Goal: Find contact information: Find contact information

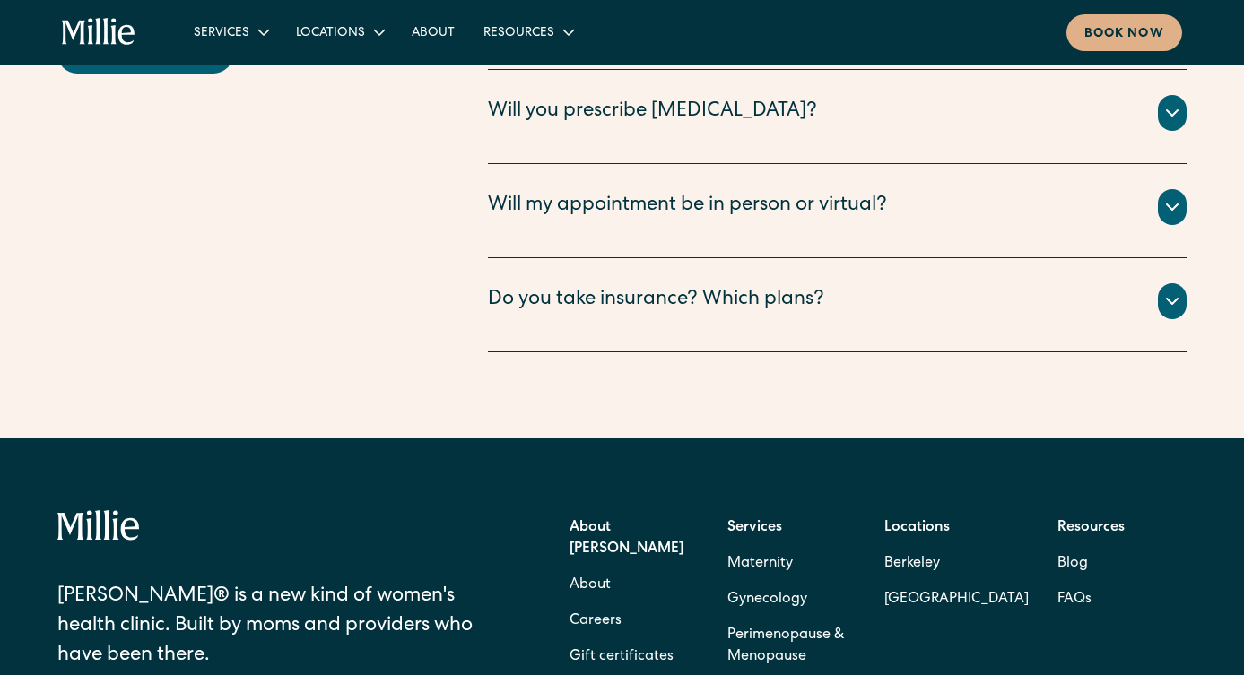
scroll to position [5291, 0]
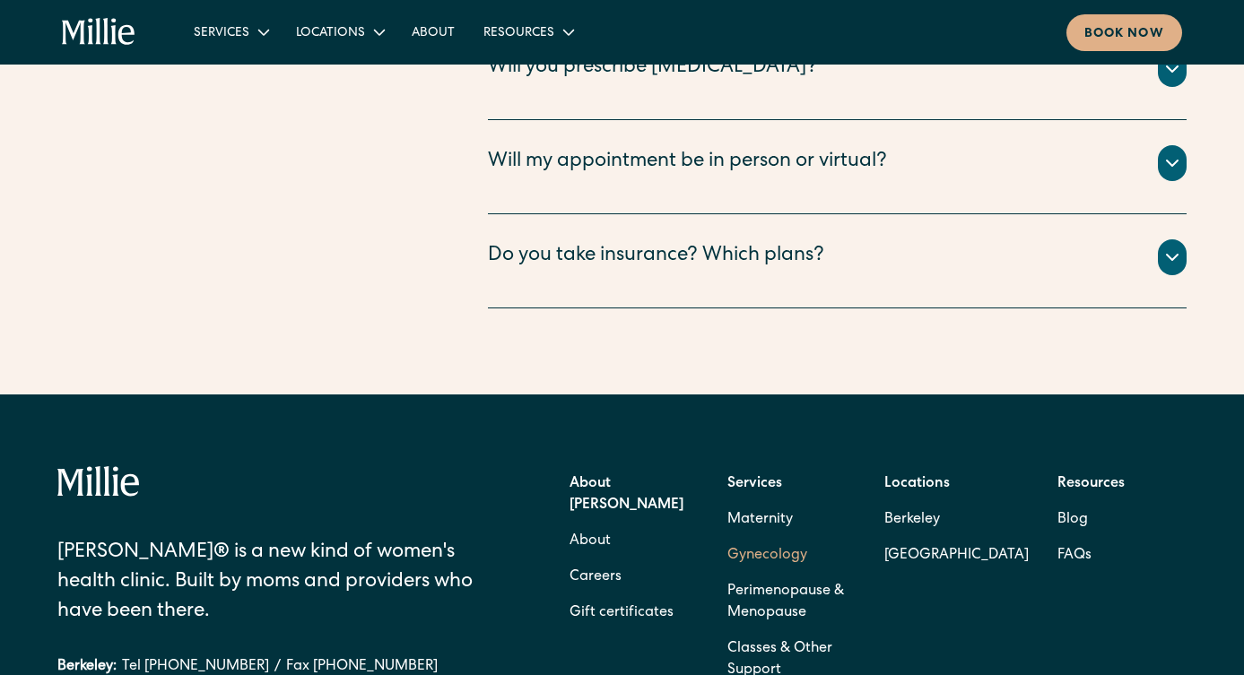
click at [775, 538] on link "Gynecology" at bounding box center [767, 556] width 80 height 36
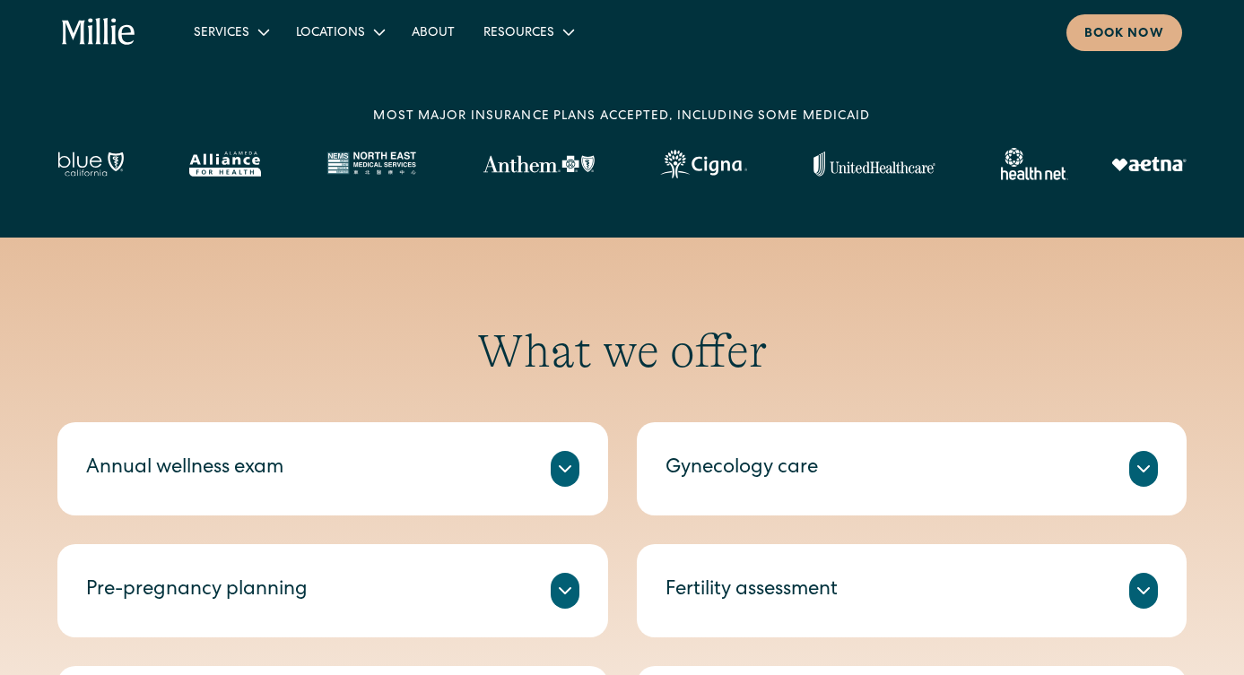
scroll to position [538, 0]
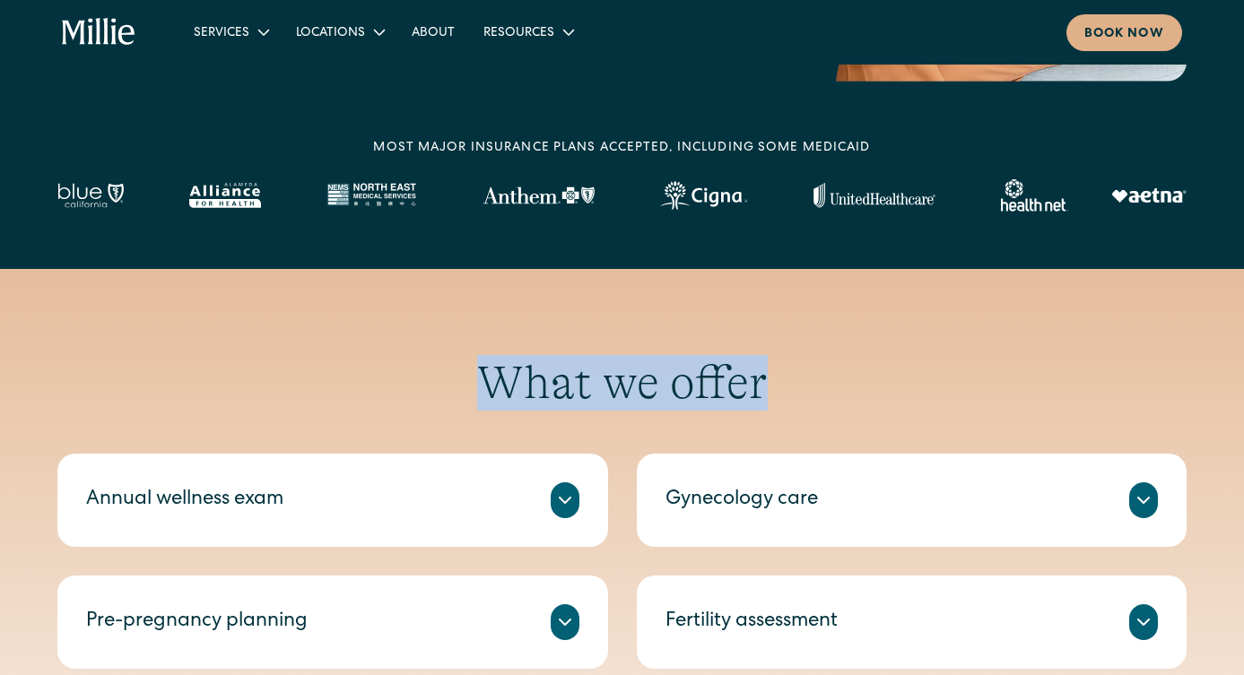
drag, startPoint x: 482, startPoint y: 365, endPoint x: 764, endPoint y: 395, distance: 283.1
click at [764, 395] on h2 "What we offer" at bounding box center [621, 383] width 1129 height 56
drag, startPoint x: 770, startPoint y: 389, endPoint x: 490, endPoint y: 386, distance: 280.7
click at [490, 386] on h2 "What we offer" at bounding box center [621, 383] width 1129 height 56
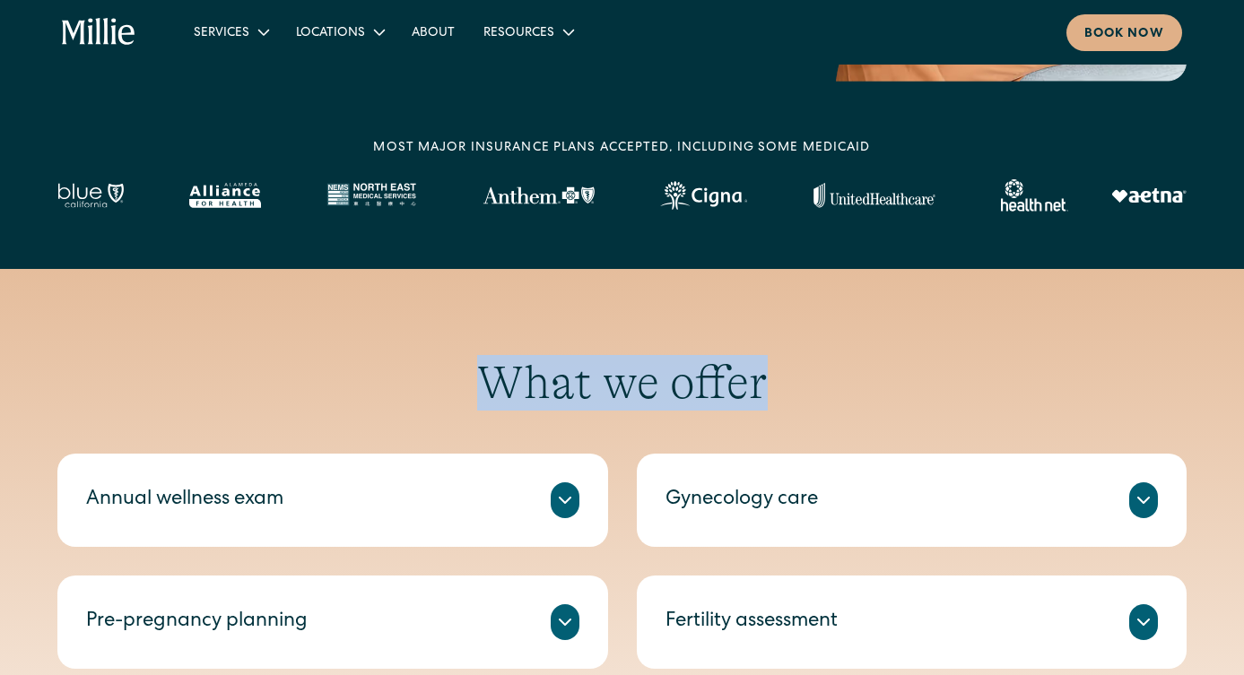
click at [490, 386] on h2 "What we offer" at bounding box center [621, 383] width 1129 height 56
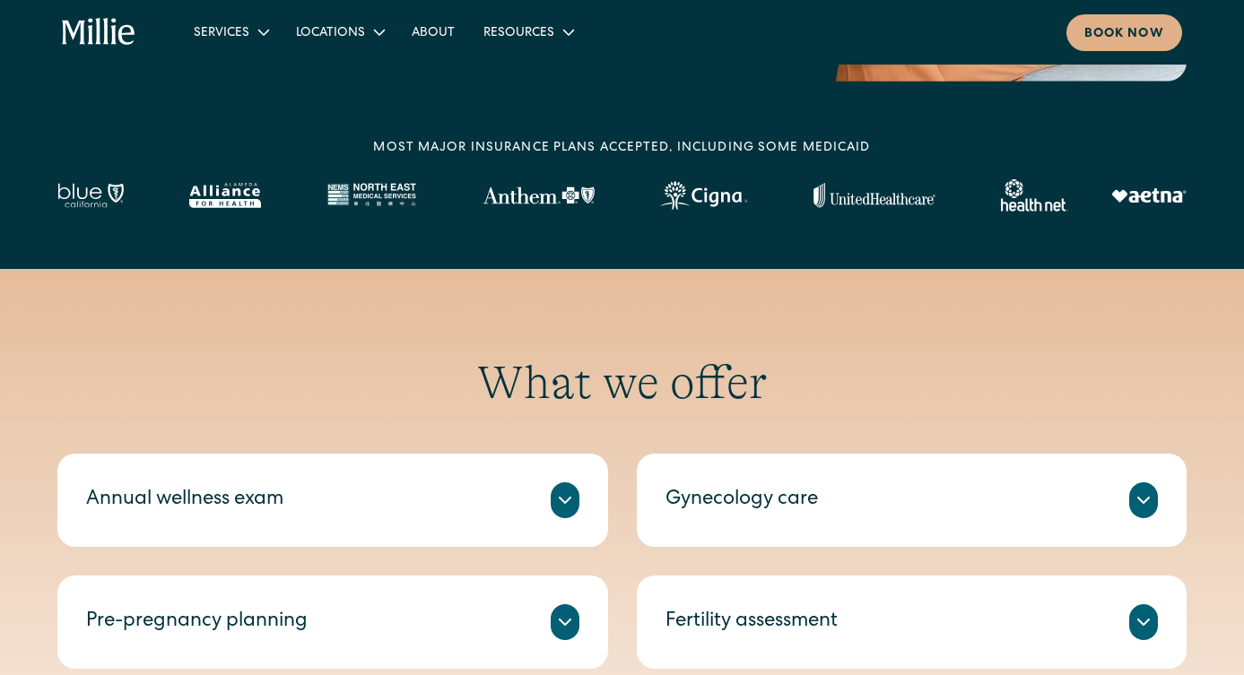
click at [366, 146] on div "MOST MAJOR INSURANCE PLANS ACCEPTED, INCLUDING some MEDICAID" at bounding box center [621, 175] width 1129 height 73
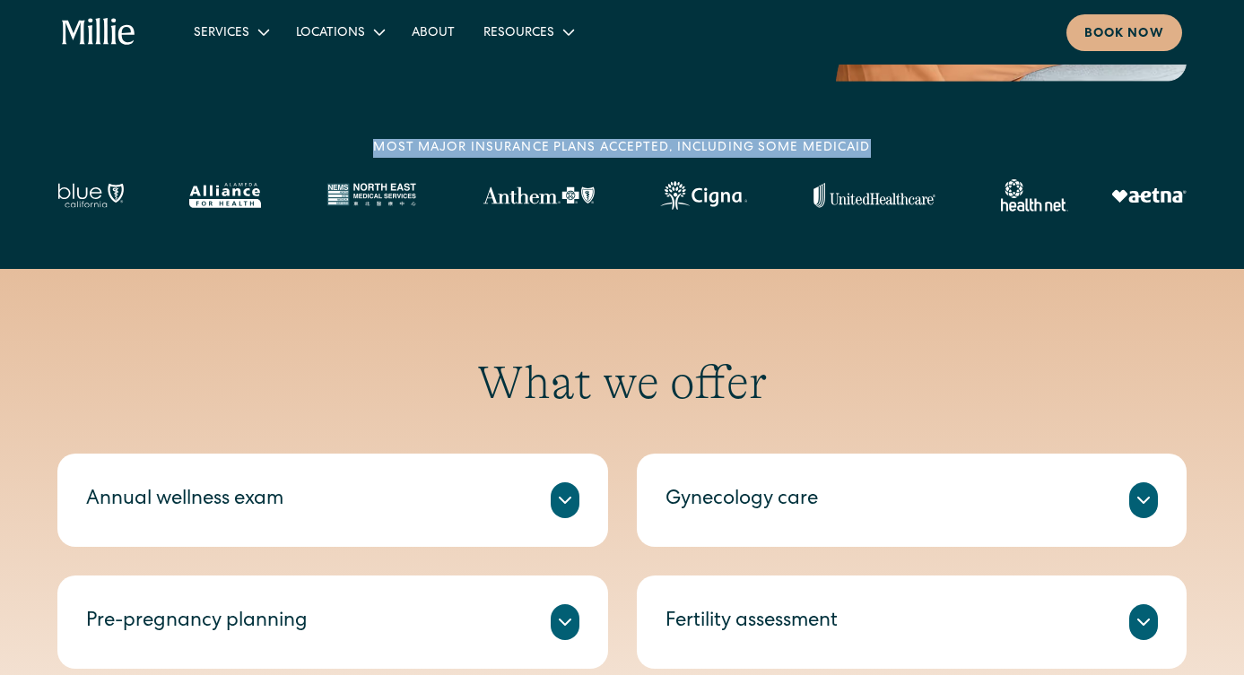
drag, startPoint x: 872, startPoint y: 143, endPoint x: 371, endPoint y: 149, distance: 500.4
click at [371, 149] on div "MOST MAJOR INSURANCE PLANS ACCEPTED, INCLUDING some MEDICAID" at bounding box center [621, 175] width 1129 height 73
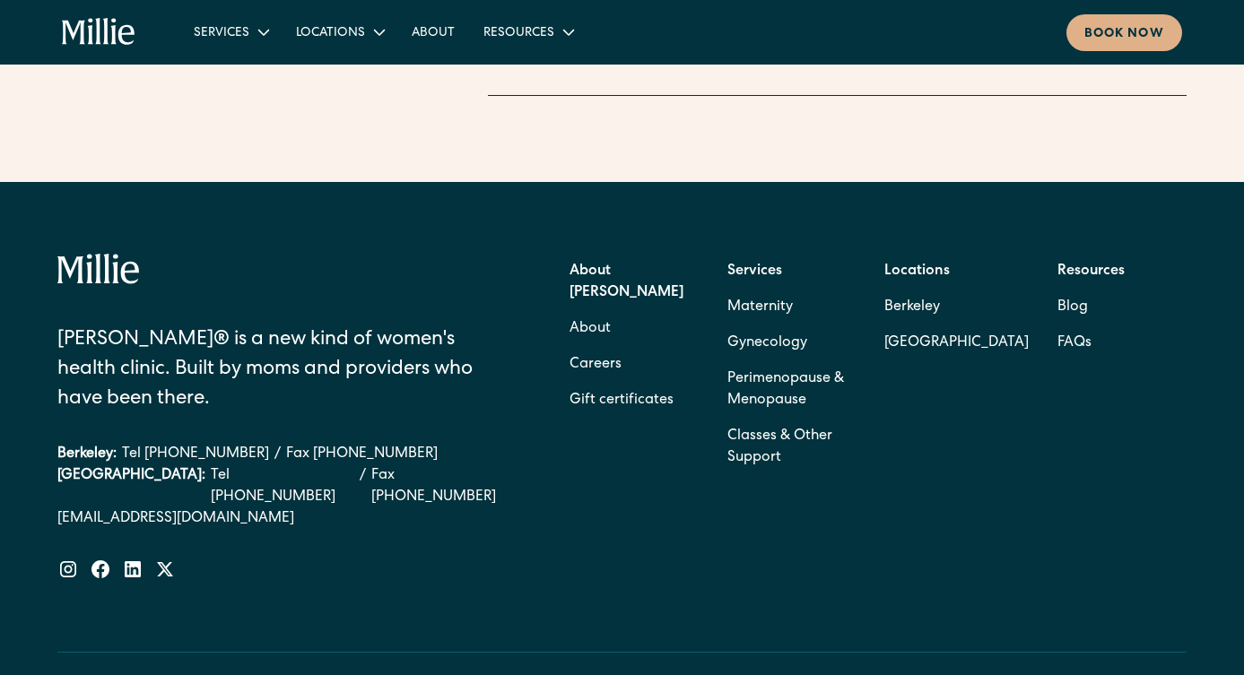
scroll to position [3858, 0]
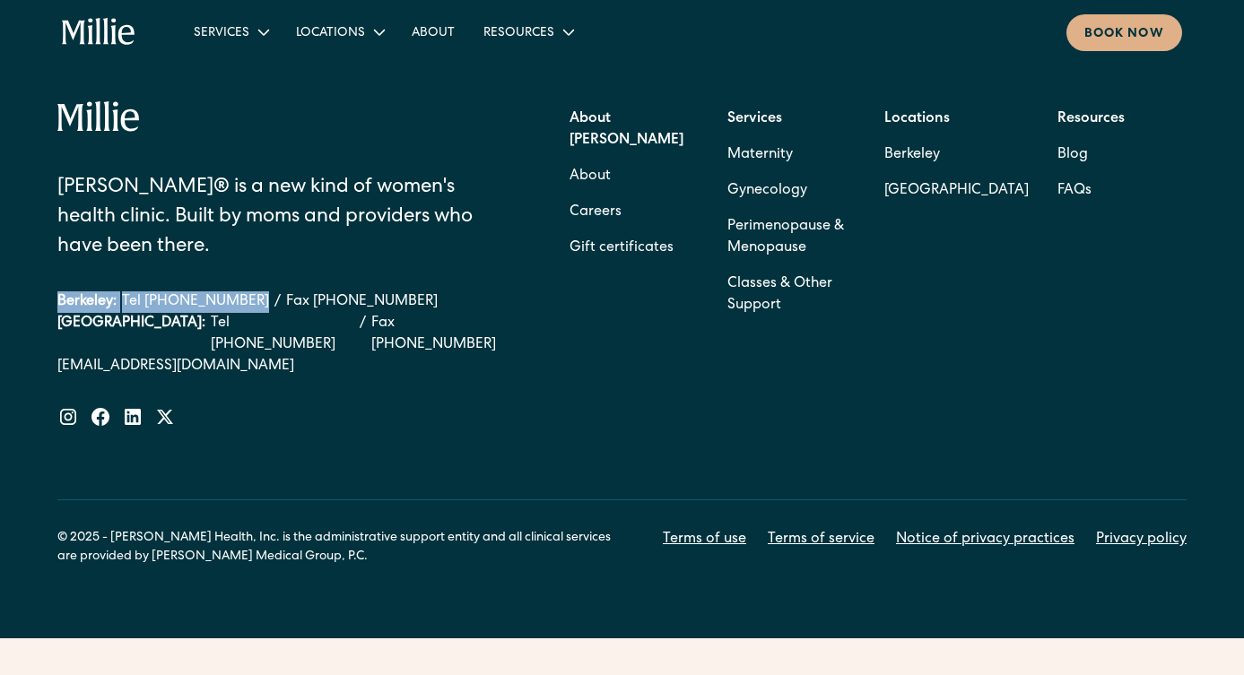
drag, startPoint x: 57, startPoint y: 251, endPoint x: 240, endPoint y: 259, distance: 183.1
click at [241, 291] on div "Berkeley: Tel (510) 495-0310 / Fax (510) 244-0446" at bounding box center [288, 302] width 463 height 22
copy div "Berkeley: Tel (510) 495-0310"
